Goal: Task Accomplishment & Management: Use online tool/utility

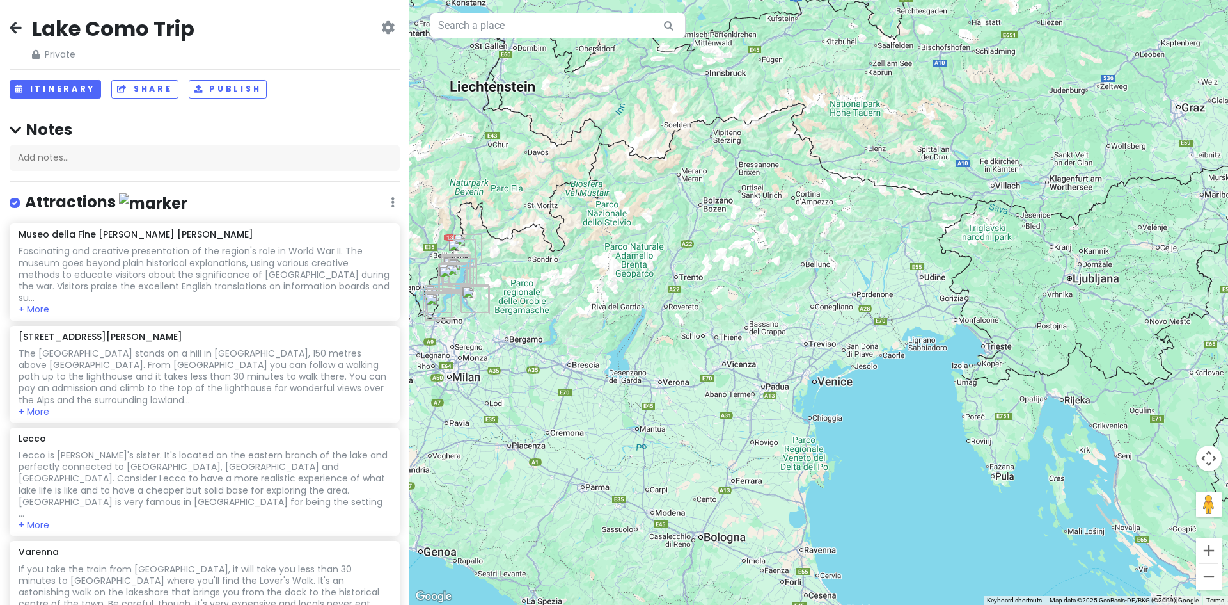
scroll to position [1112, 0]
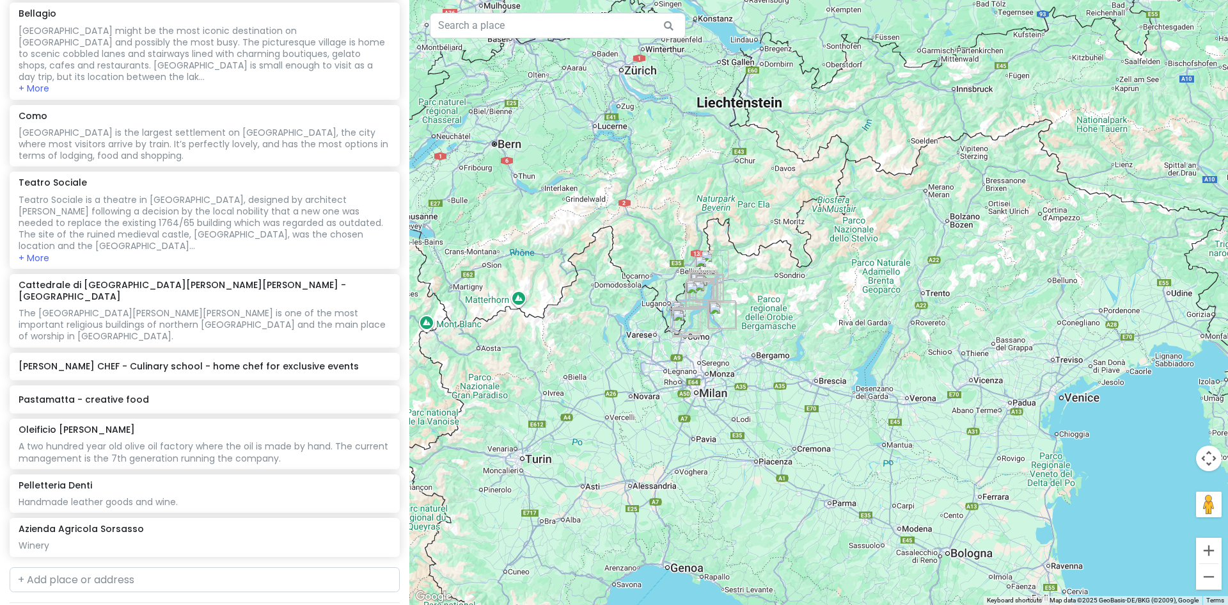
drag, startPoint x: 501, startPoint y: 368, endPoint x: 739, endPoint y: 383, distance: 239.1
click at [739, 383] on div at bounding box center [818, 302] width 819 height 605
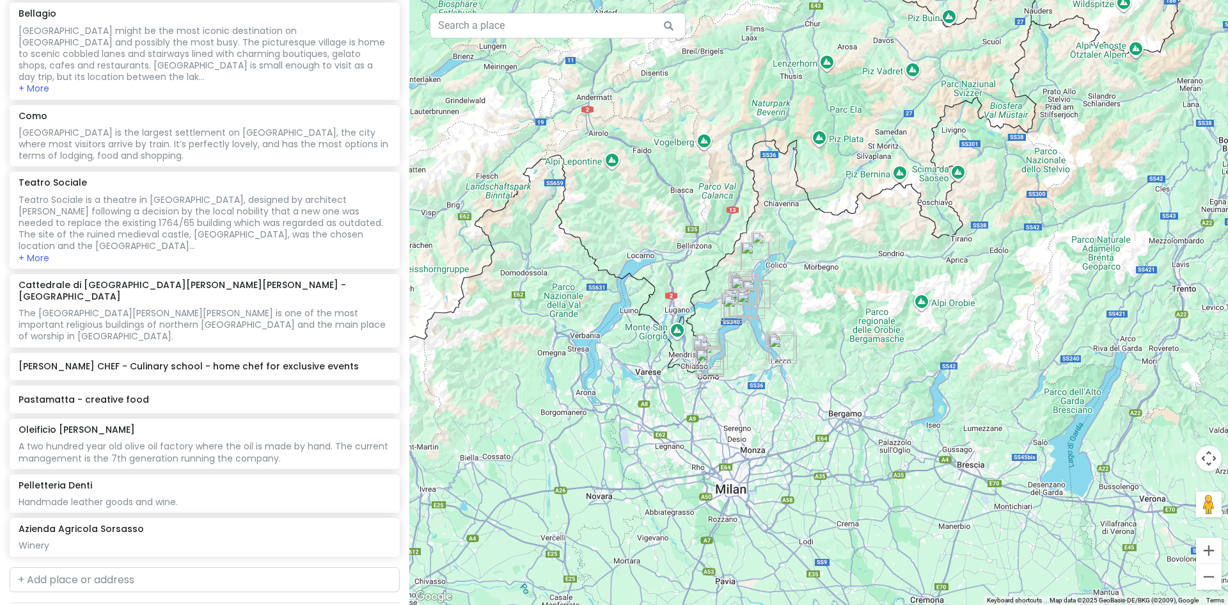
drag, startPoint x: 704, startPoint y: 277, endPoint x: 642, endPoint y: 354, distance: 98.7
click at [642, 354] on div at bounding box center [818, 302] width 819 height 605
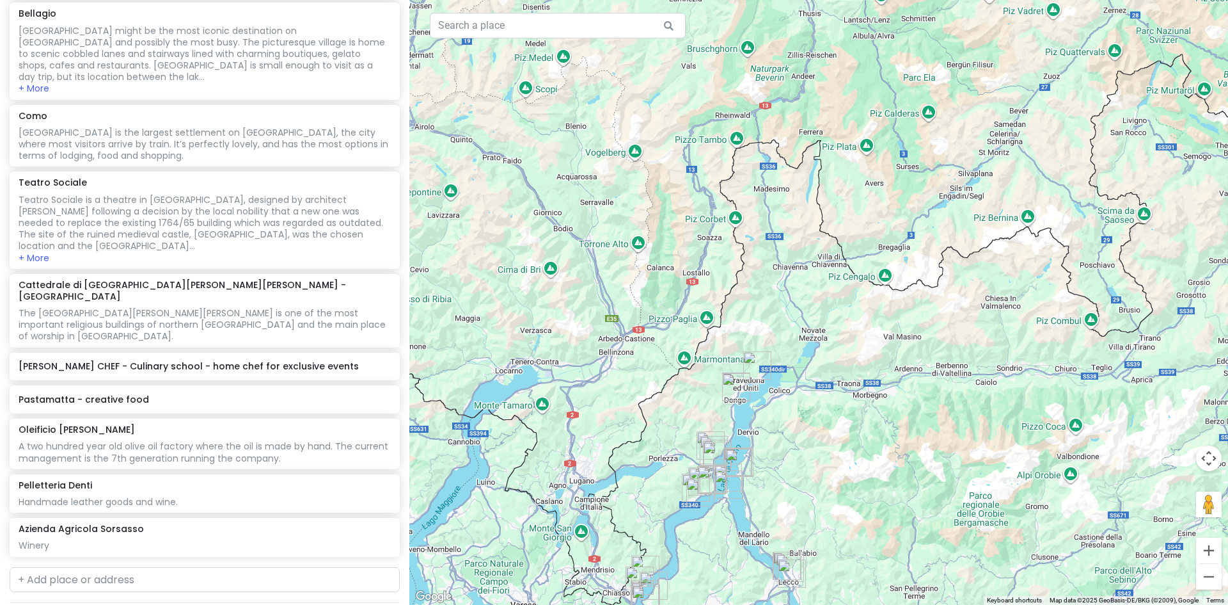
drag, startPoint x: 697, startPoint y: 328, endPoint x: 713, endPoint y: 578, distance: 251.3
click at [713, 578] on div at bounding box center [818, 302] width 819 height 605
click at [525, 32] on input "text" at bounding box center [558, 26] width 256 height 26
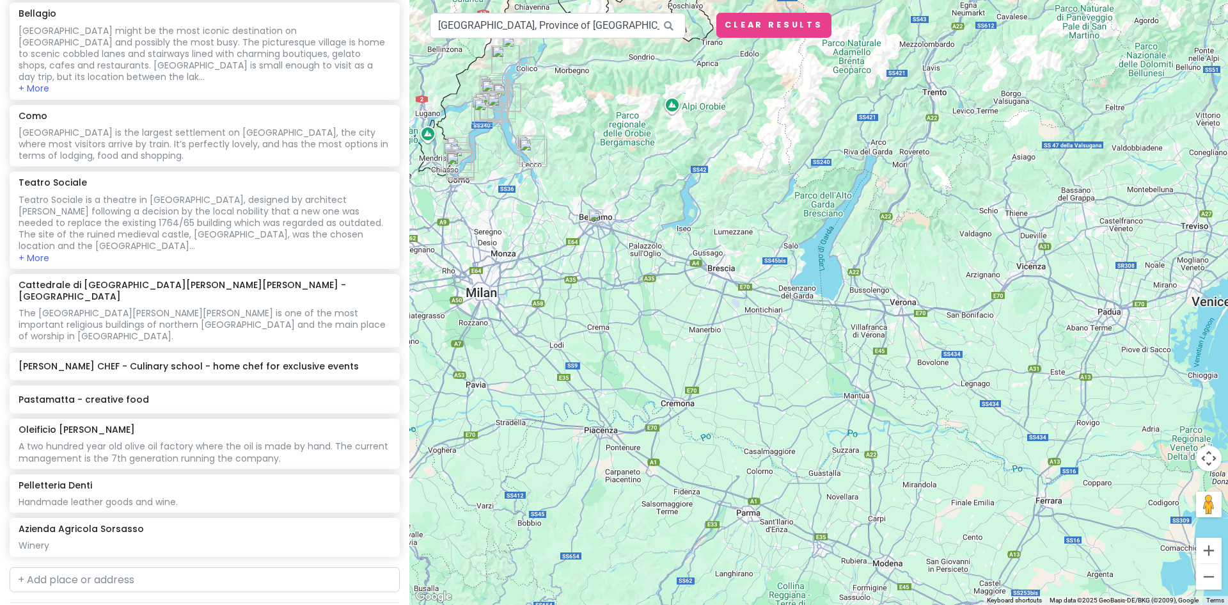
drag, startPoint x: 901, startPoint y: 507, endPoint x: 735, endPoint y: 260, distance: 297.2
click at [735, 260] on div at bounding box center [818, 302] width 819 height 605
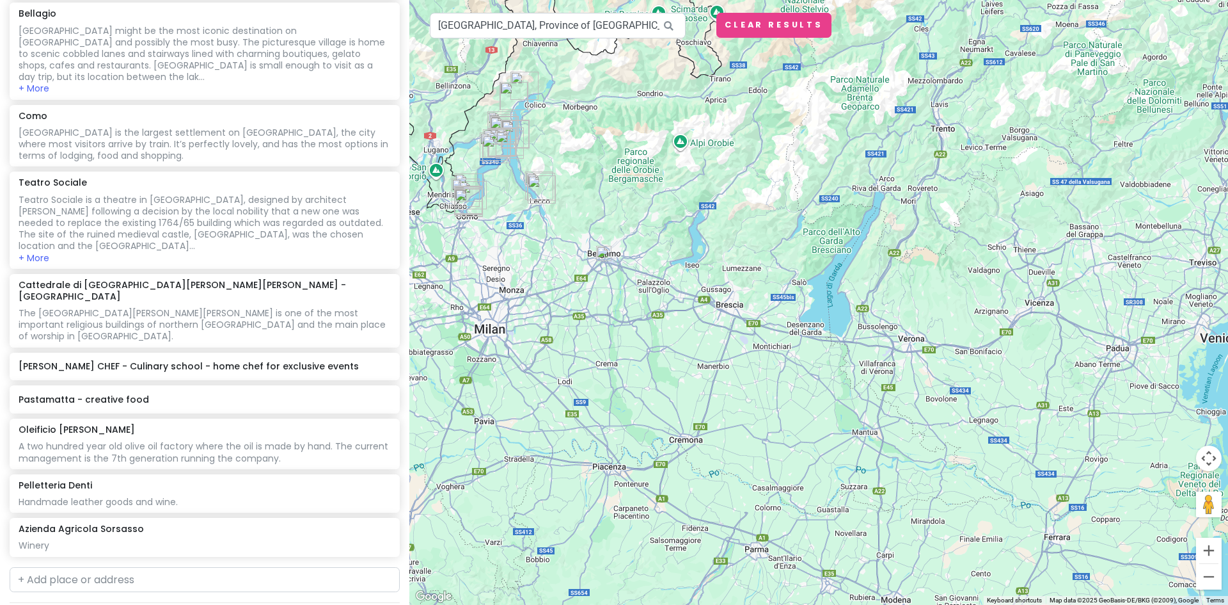
drag, startPoint x: 971, startPoint y: 413, endPoint x: 949, endPoint y: 473, distance: 63.9
click at [949, 473] on div at bounding box center [818, 302] width 819 height 605
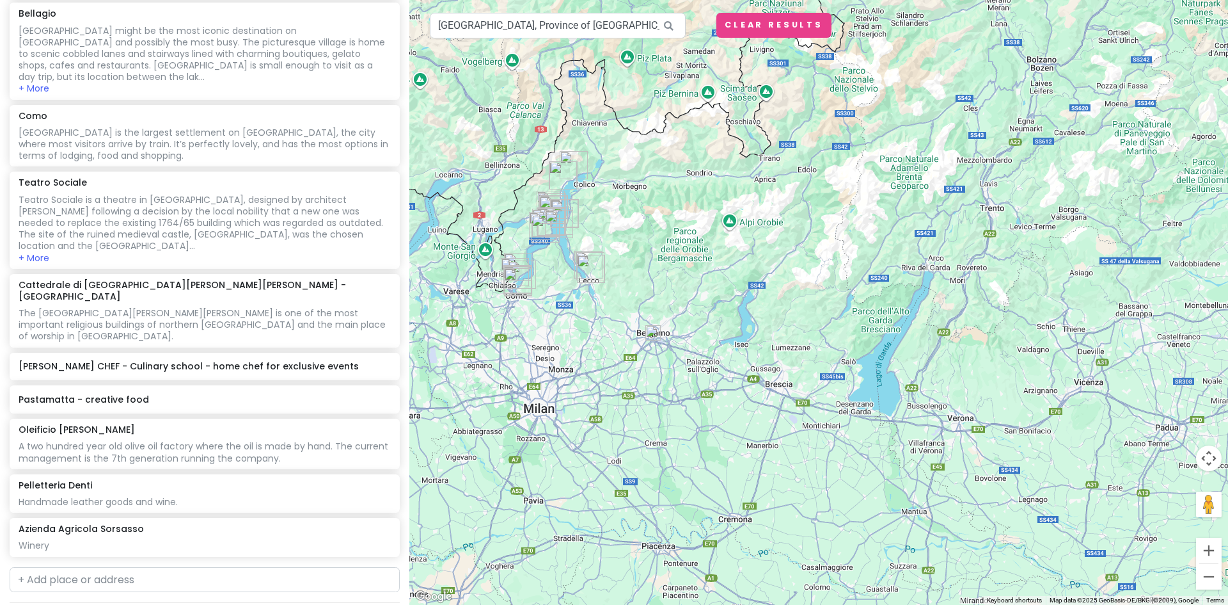
drag, startPoint x: 698, startPoint y: 389, endPoint x: 749, endPoint y: 471, distance: 97.1
click at [749, 471] on div at bounding box center [818, 302] width 819 height 605
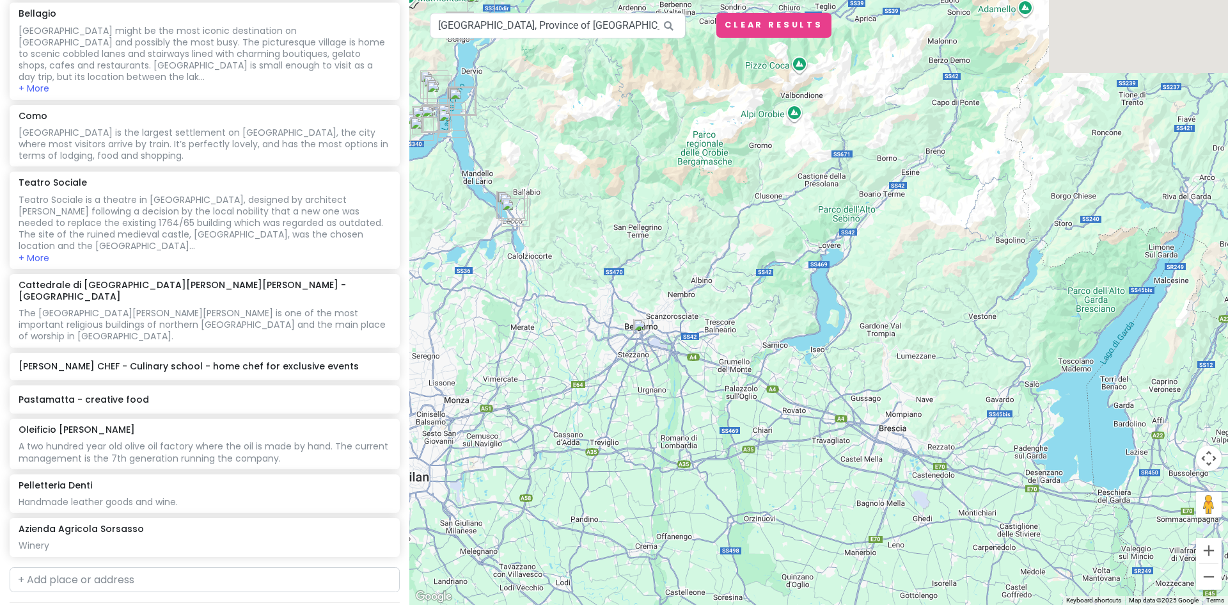
drag, startPoint x: 635, startPoint y: 280, endPoint x: 738, endPoint y: 415, distance: 169.4
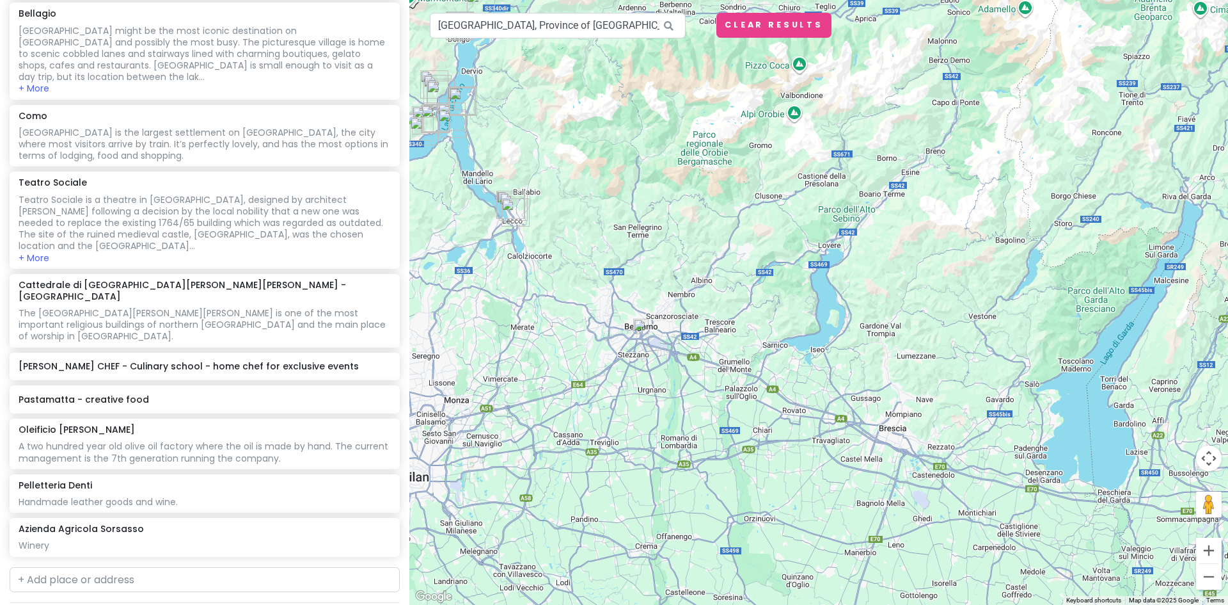
click at [738, 415] on div at bounding box center [818, 302] width 819 height 605
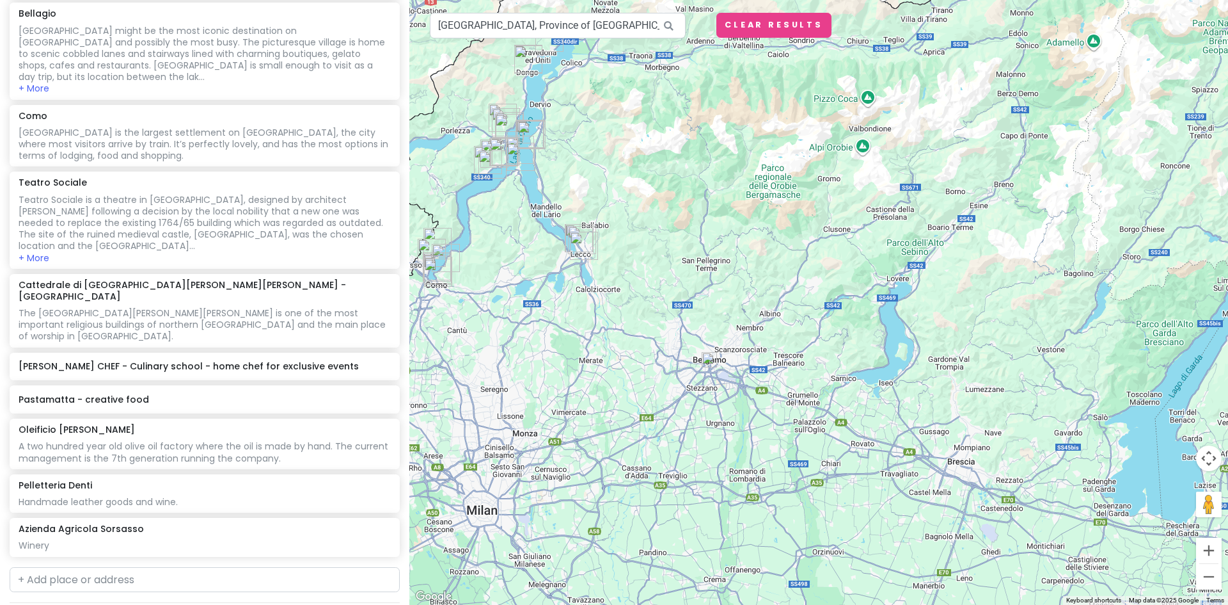
drag, startPoint x: 627, startPoint y: 397, endPoint x: 707, endPoint y: 415, distance: 81.8
click at [707, 415] on div at bounding box center [818, 302] width 819 height 605
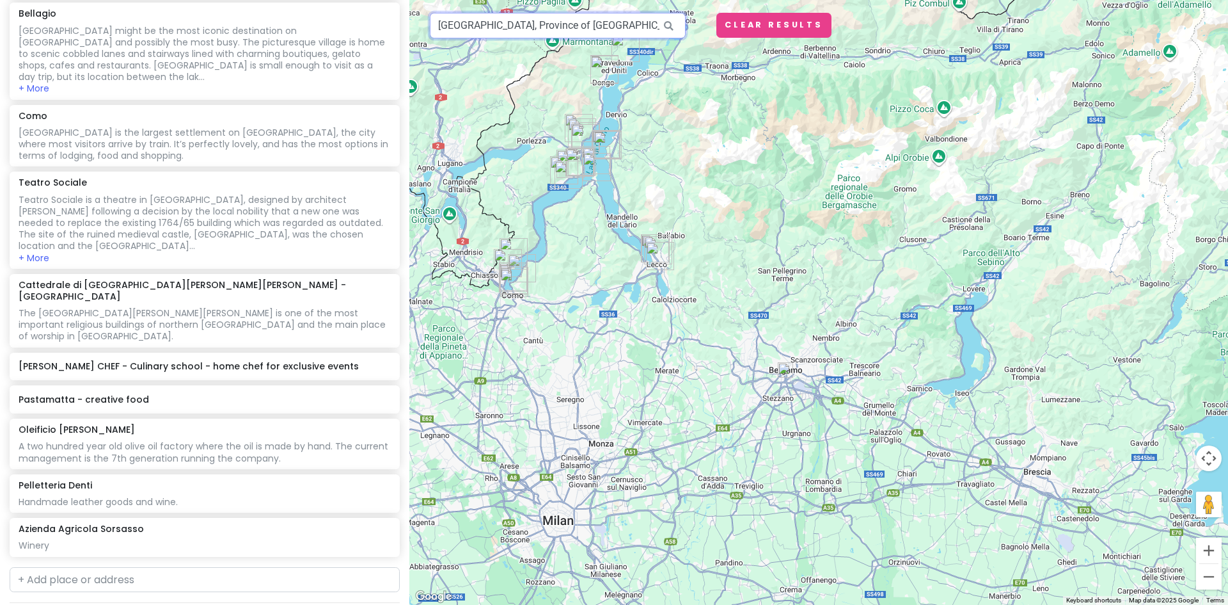
click at [613, 24] on input "[GEOGRAPHIC_DATA], Province of [GEOGRAPHIC_DATA], [GEOGRAPHIC_DATA]" at bounding box center [558, 26] width 256 height 26
drag, startPoint x: 613, startPoint y: 24, endPoint x: 416, endPoint y: 9, distance: 197.6
click at [417, 10] on div "[GEOGRAPHIC_DATA], Province of [GEOGRAPHIC_DATA], [GEOGRAPHIC_DATA] Keyboard sh…" at bounding box center [818, 302] width 819 height 605
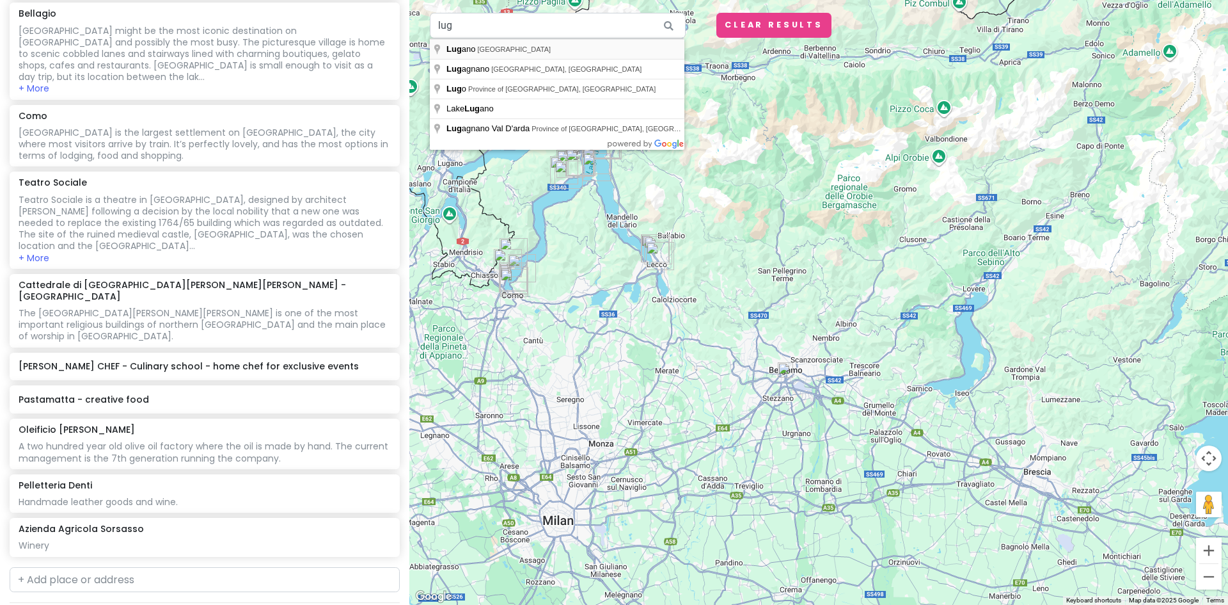
type input "[GEOGRAPHIC_DATA], [GEOGRAPHIC_DATA]"
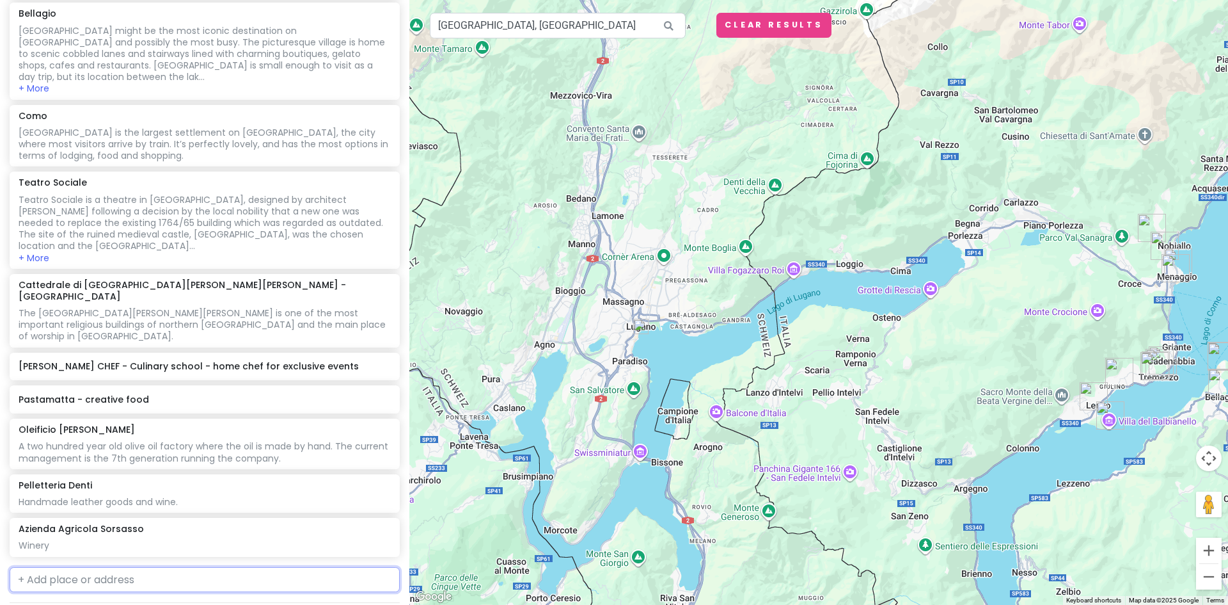
click at [99, 567] on input "text" at bounding box center [205, 580] width 390 height 26
type input "cremo"
click at [130, 603] on span "Province of [GEOGRAPHIC_DATA], [GEOGRAPHIC_DATA]" at bounding box center [235, 608] width 211 height 11
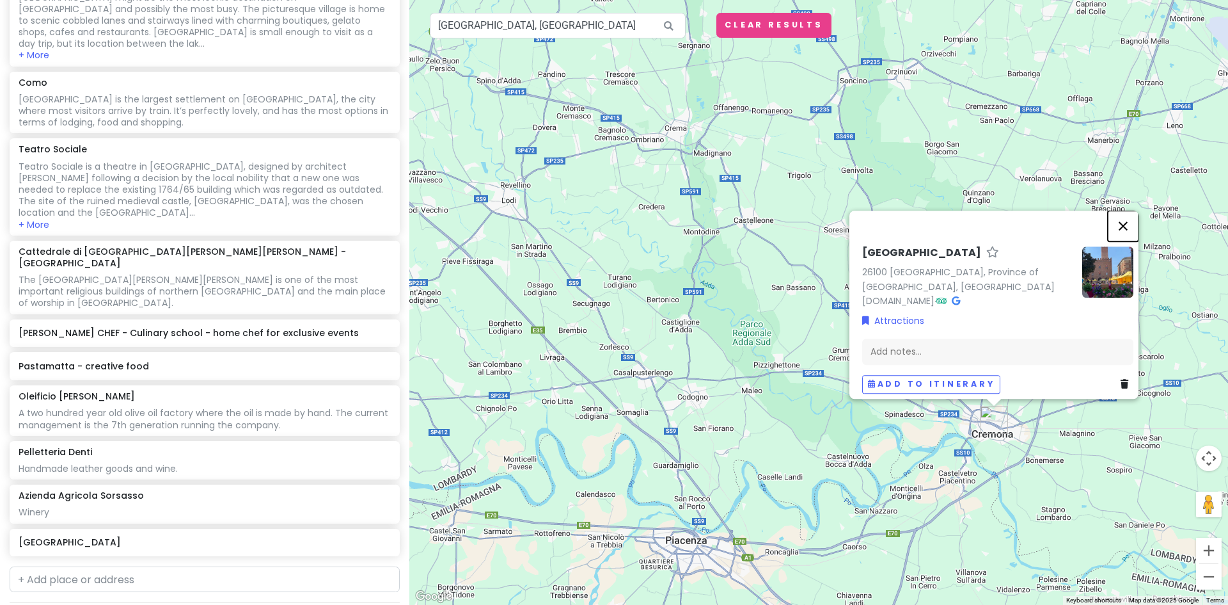
click at [1127, 231] on button "Close" at bounding box center [1123, 225] width 31 height 31
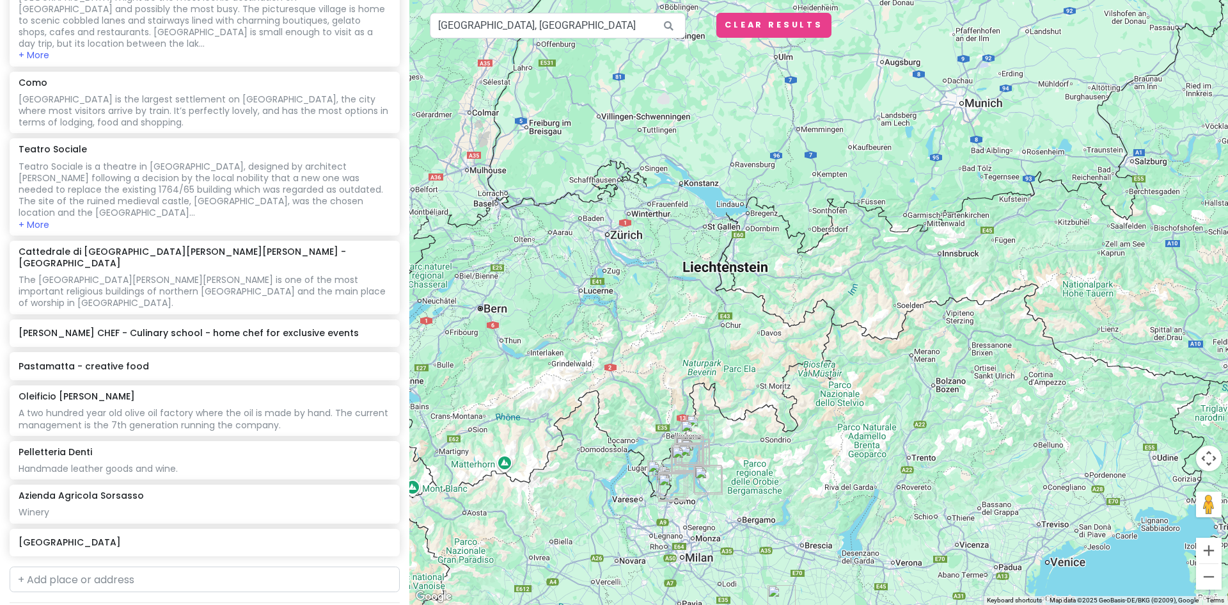
drag, startPoint x: 614, startPoint y: 203, endPoint x: 644, endPoint y: 391, distance: 189.8
click at [644, 391] on div at bounding box center [818, 302] width 819 height 605
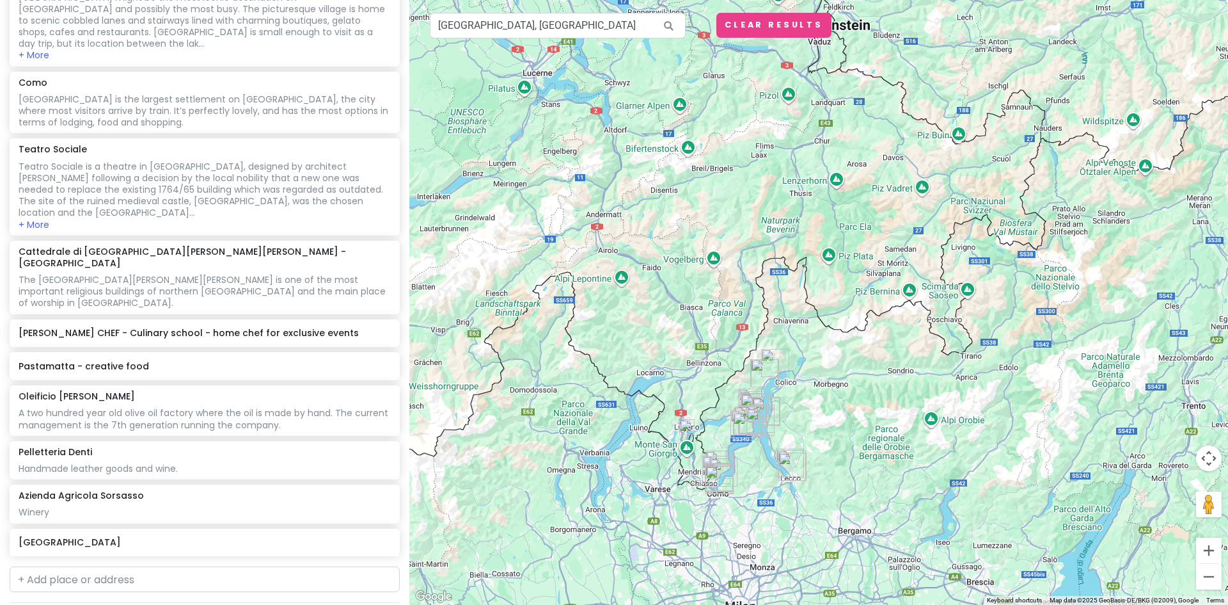
drag, startPoint x: 675, startPoint y: 471, endPoint x: 670, endPoint y: 361, distance: 109.5
click at [684, 360] on div at bounding box center [818, 302] width 819 height 605
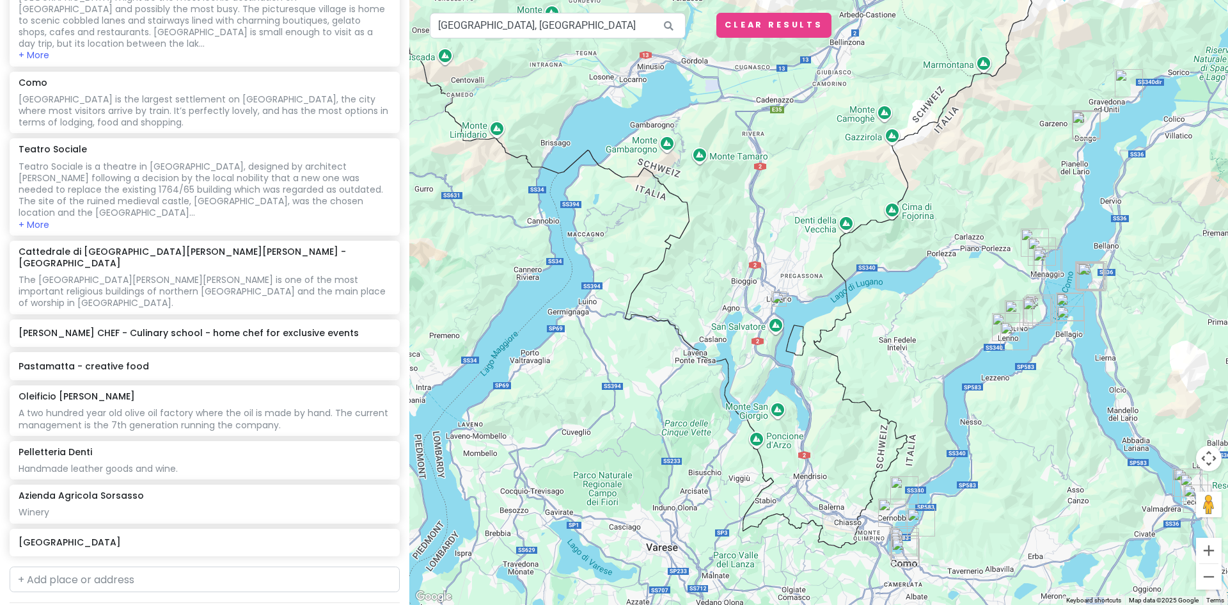
drag, startPoint x: 754, startPoint y: 277, endPoint x: 733, endPoint y: 333, distance: 59.3
click at [733, 333] on div at bounding box center [818, 302] width 819 height 605
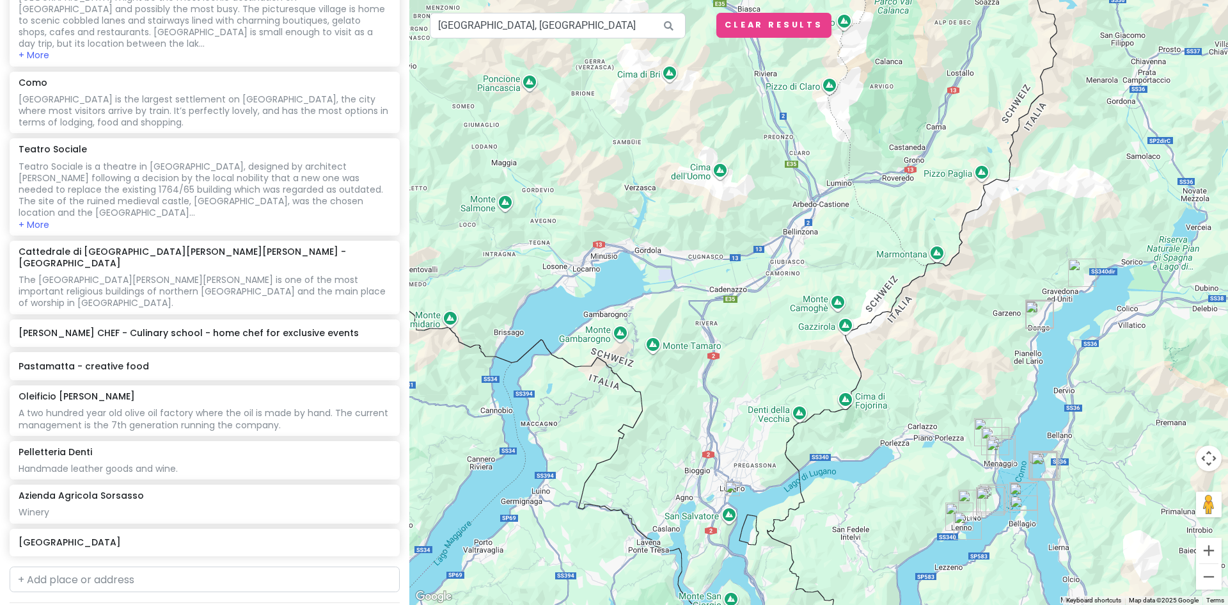
drag, startPoint x: 893, startPoint y: 235, endPoint x: 807, endPoint y: 367, distance: 158.1
click at [807, 367] on div at bounding box center [818, 302] width 819 height 605
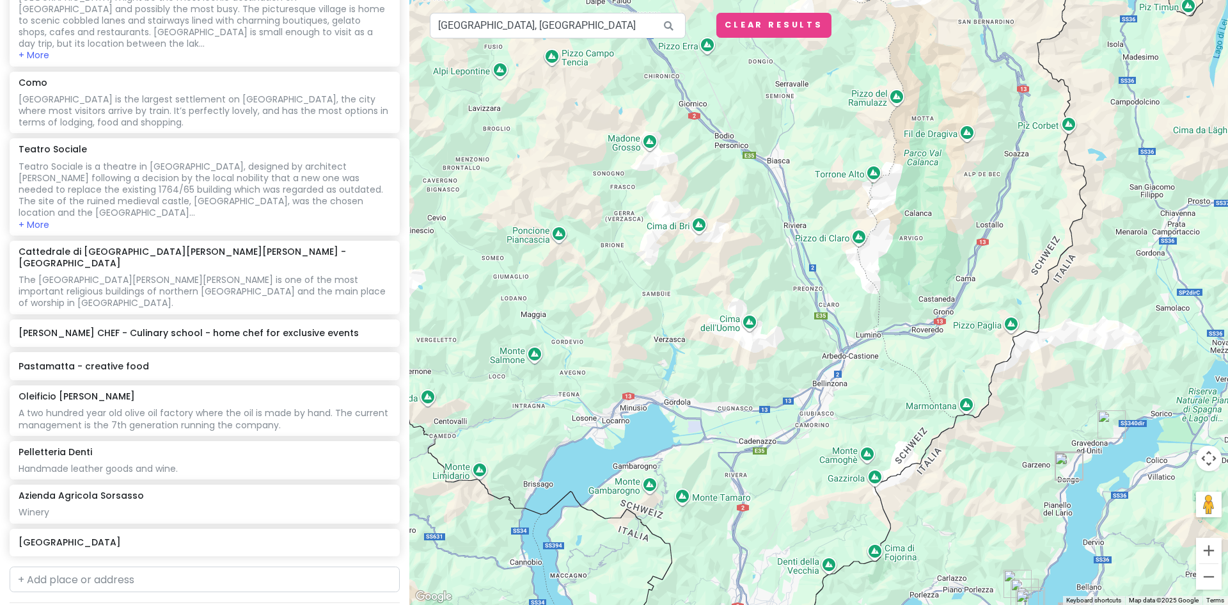
drag, startPoint x: 892, startPoint y: 228, endPoint x: 921, endPoint y: 383, distance: 157.0
click at [921, 383] on div at bounding box center [818, 302] width 819 height 605
